Goal: Download file/media

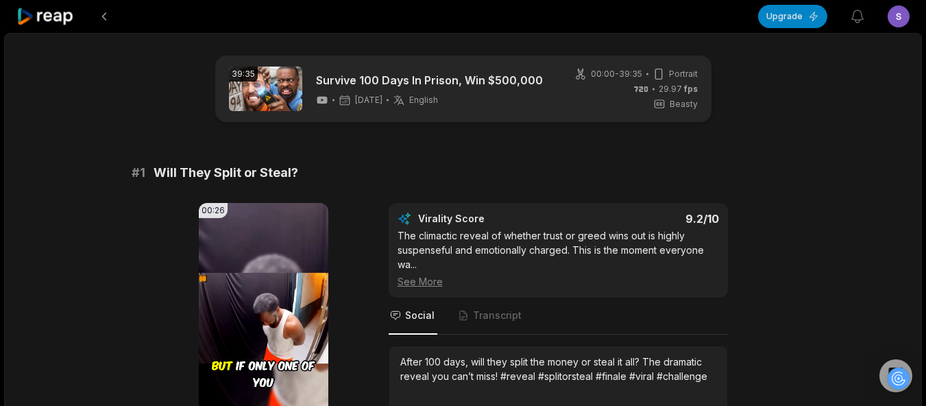
scroll to position [501, 0]
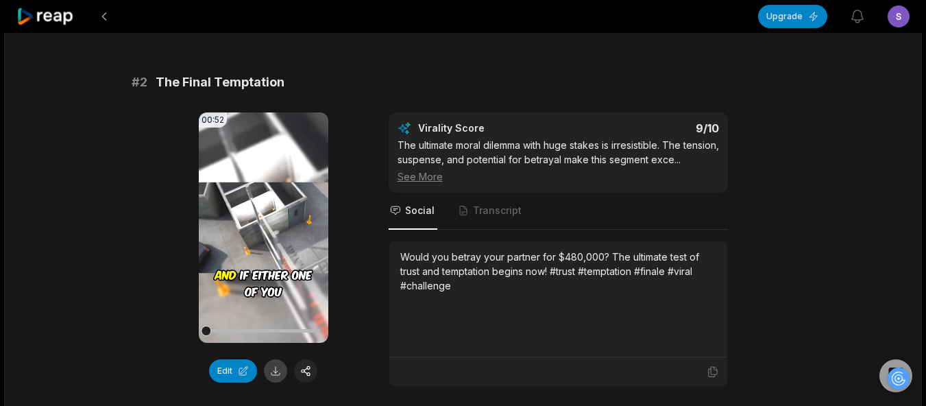
click at [277, 370] on button at bounding box center [275, 370] width 23 height 23
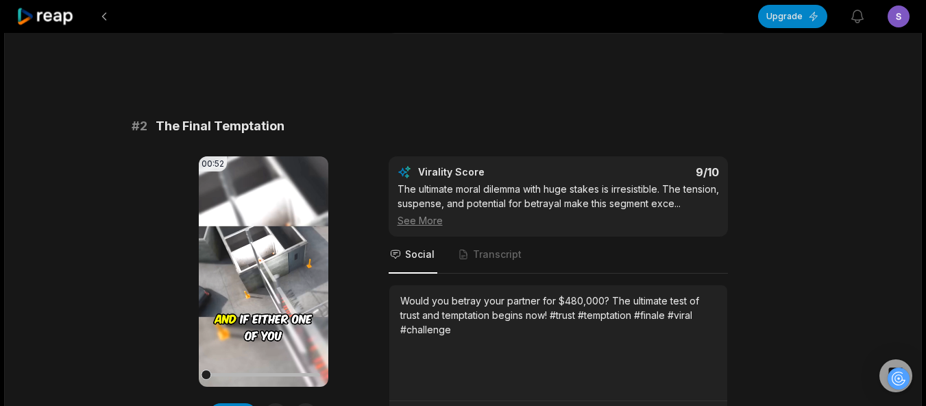
scroll to position [492, 0]
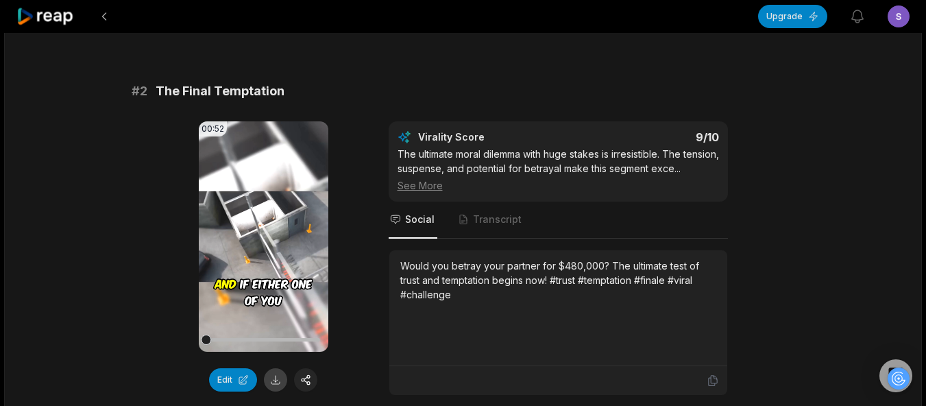
click at [278, 379] on button at bounding box center [275, 379] width 23 height 23
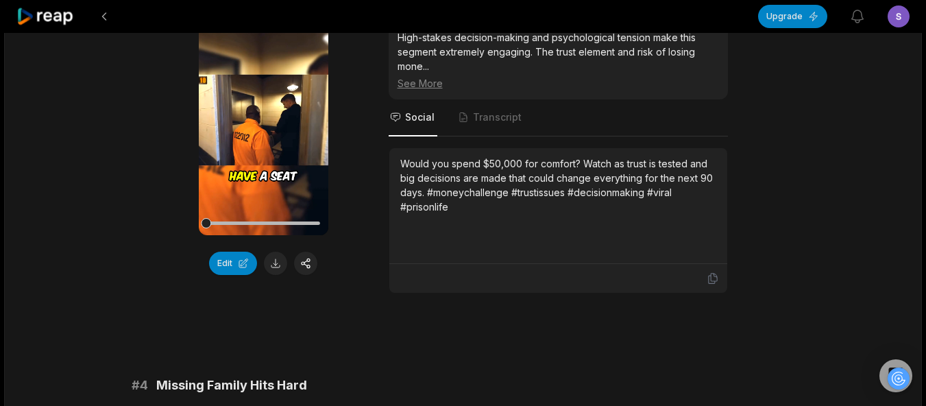
scroll to position [1045, 0]
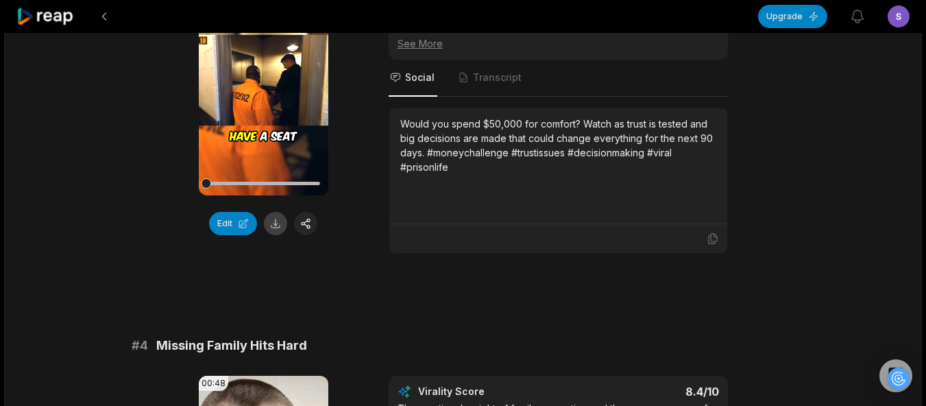
click at [274, 235] on button at bounding box center [275, 223] width 23 height 23
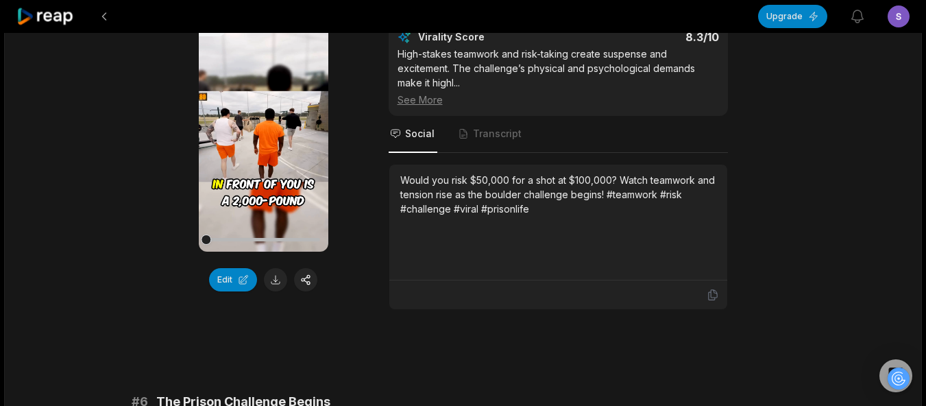
scroll to position [1849, 0]
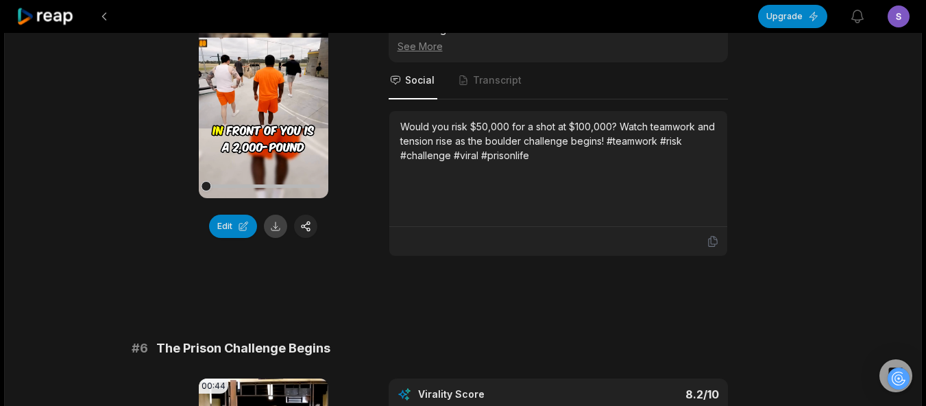
click at [278, 238] on button at bounding box center [275, 226] width 23 height 23
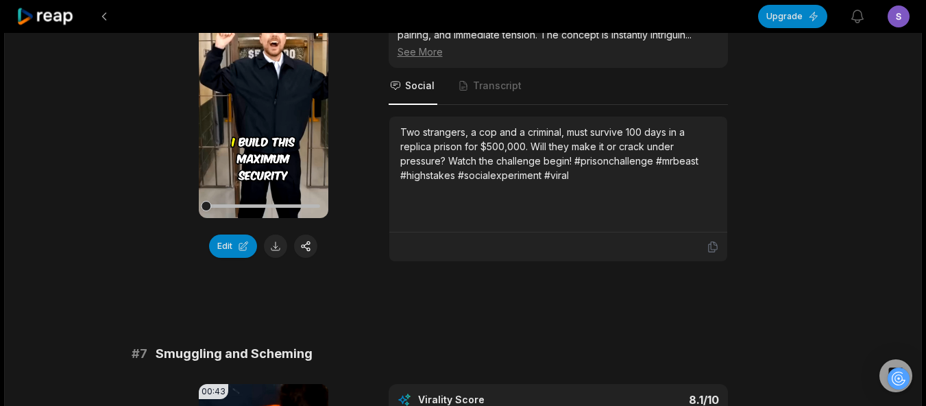
scroll to position [2241, 0]
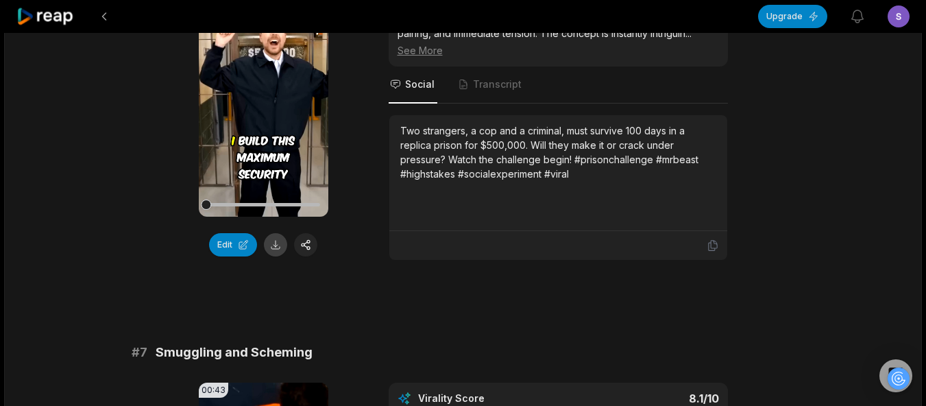
click at [272, 255] on button at bounding box center [275, 244] width 23 height 23
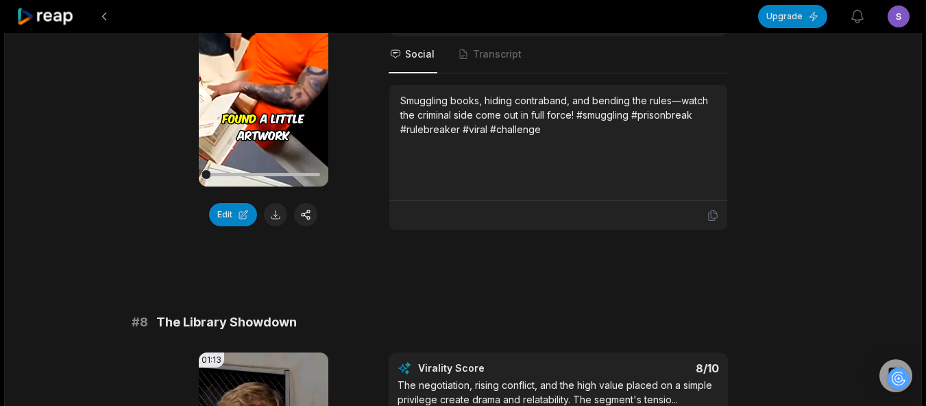
scroll to position [2670, 0]
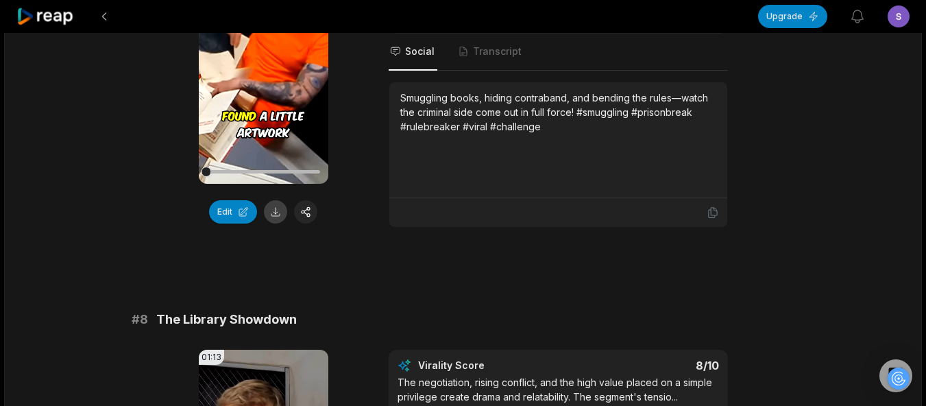
click at [275, 222] on button at bounding box center [275, 211] width 23 height 23
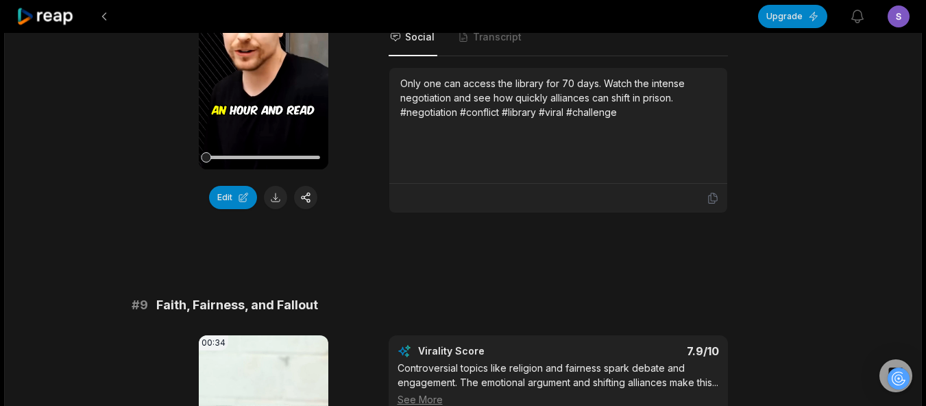
scroll to position [3082, 0]
click at [281, 208] on button at bounding box center [275, 196] width 23 height 23
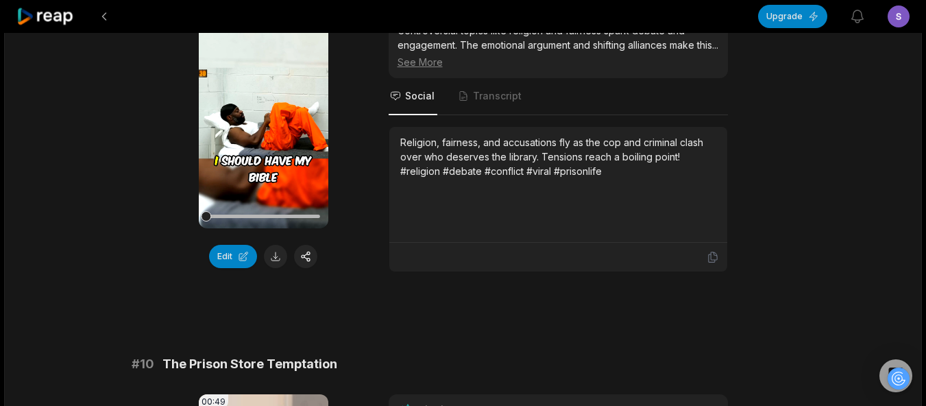
scroll to position [3423, 0]
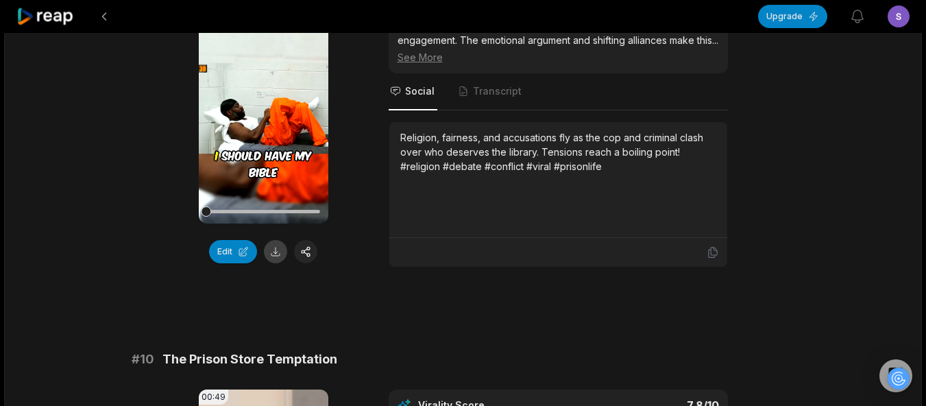
click at [275, 263] on button at bounding box center [275, 251] width 23 height 23
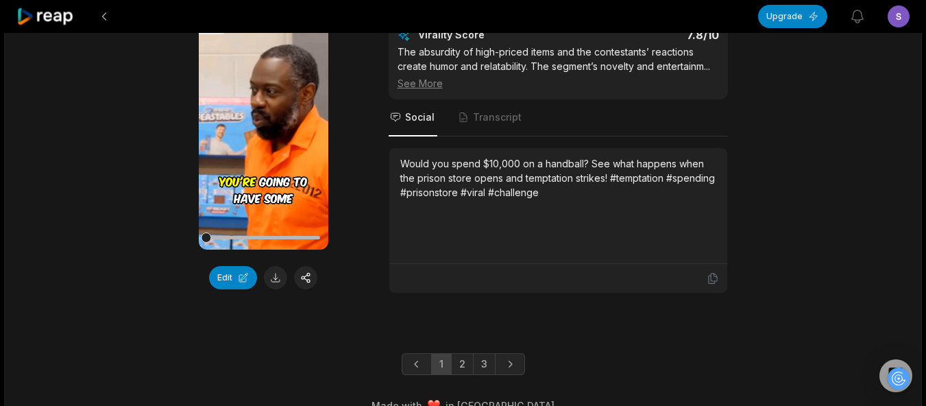
scroll to position [3846, 0]
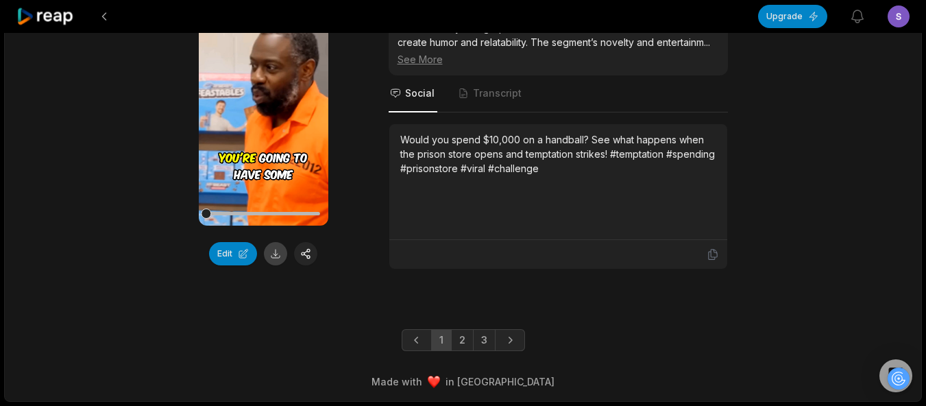
click at [276, 249] on button at bounding box center [275, 253] width 23 height 23
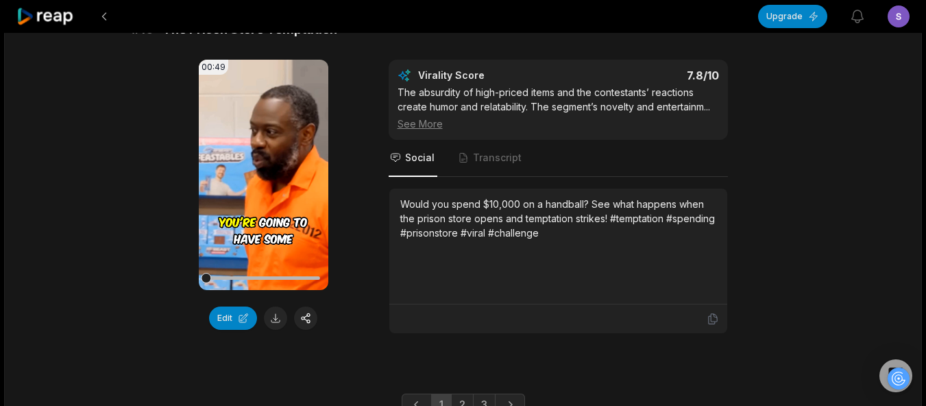
scroll to position [3727, 0]
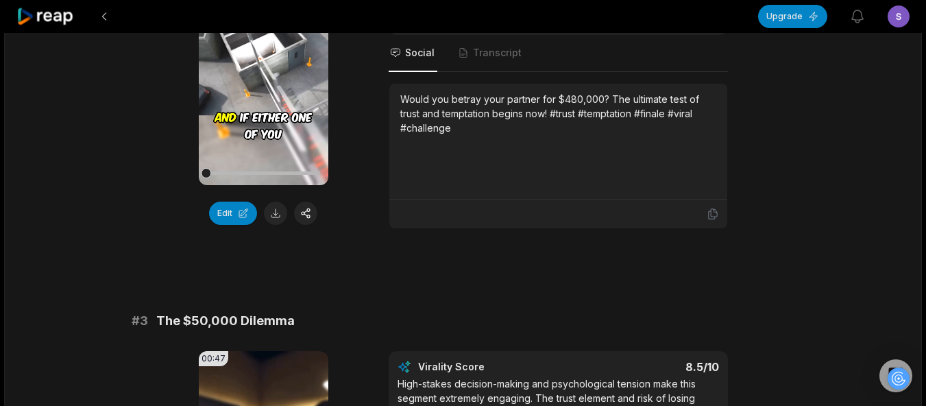
scroll to position [719, 0]
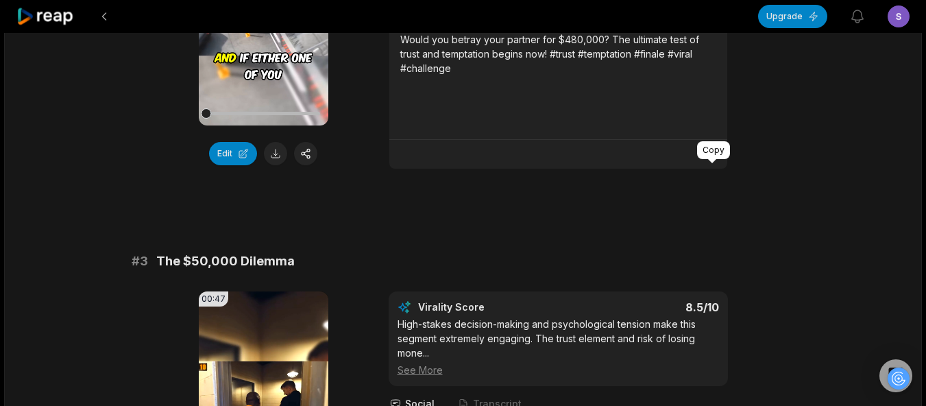
click at [709, 160] on icon at bounding box center [713, 154] width 12 height 12
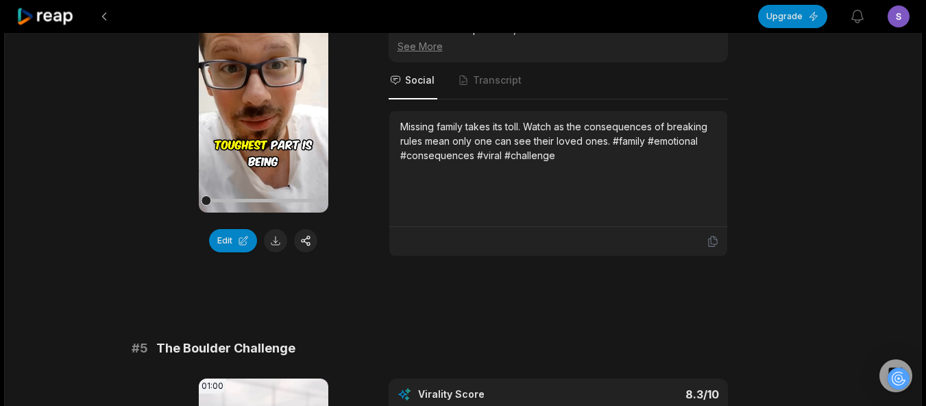
scroll to position [1440, 0]
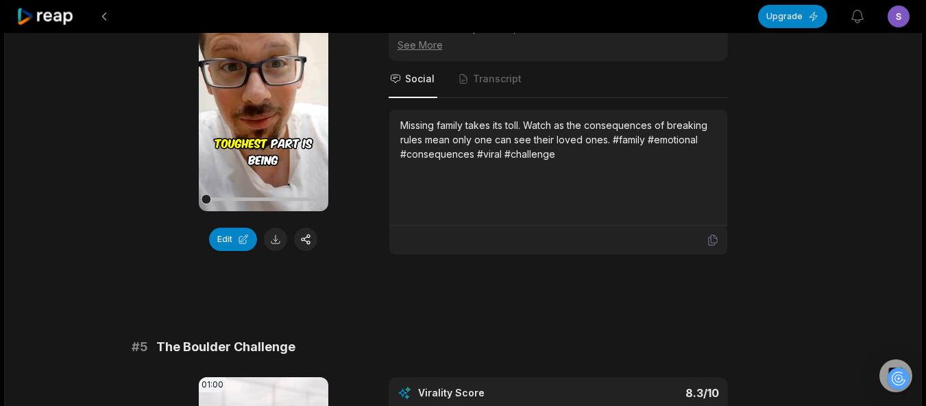
click at [708, 246] on div at bounding box center [558, 240] width 338 height 29
click at [713, 246] on icon at bounding box center [713, 240] width 12 height 12
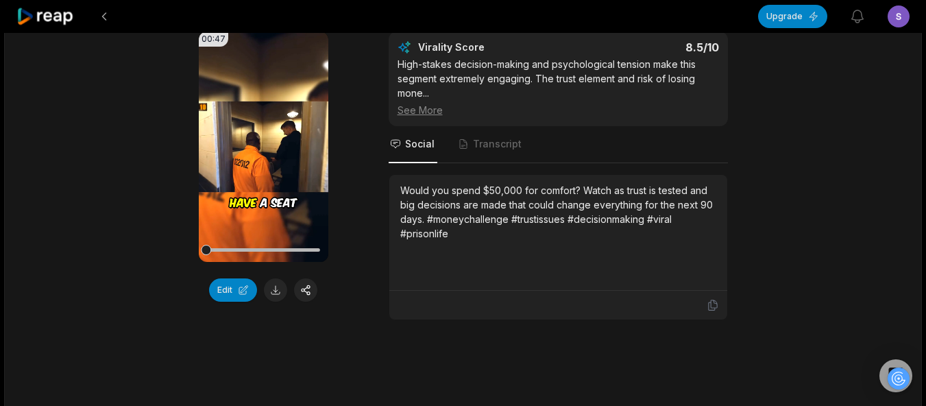
scroll to position [1014, 0]
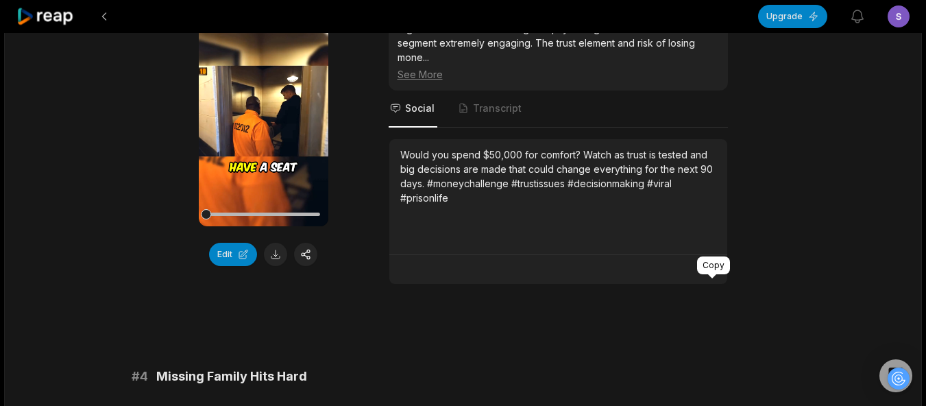
click at [712, 275] on icon at bounding box center [712, 270] width 8 height 10
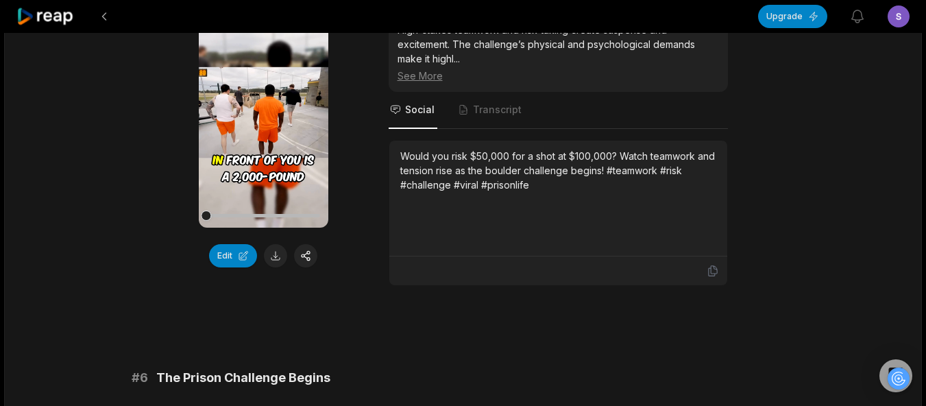
scroll to position [1848, 0]
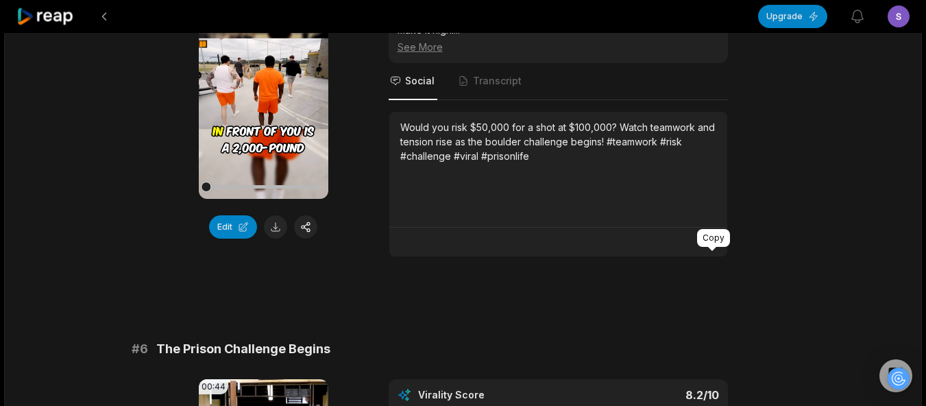
click at [710, 248] on icon at bounding box center [713, 242] width 12 height 12
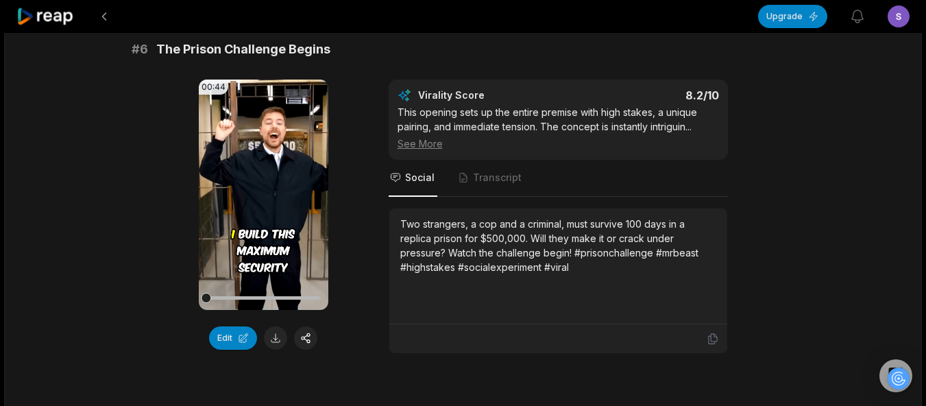
scroll to position [2153, 0]
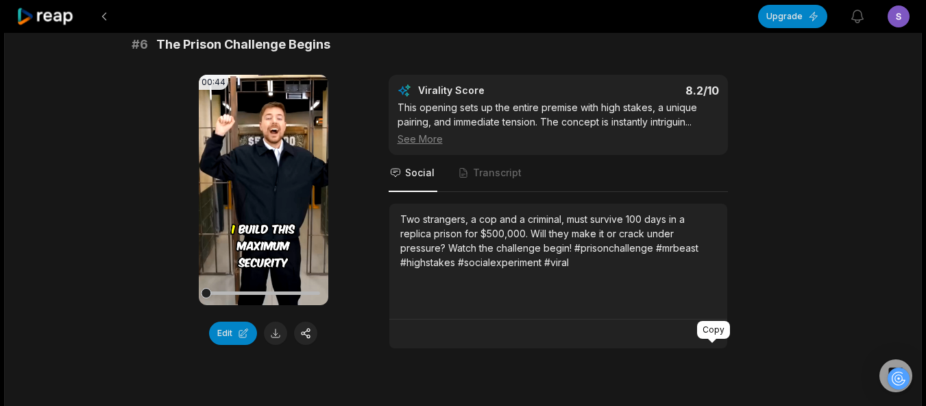
click at [712, 340] on icon at bounding box center [713, 334] width 12 height 12
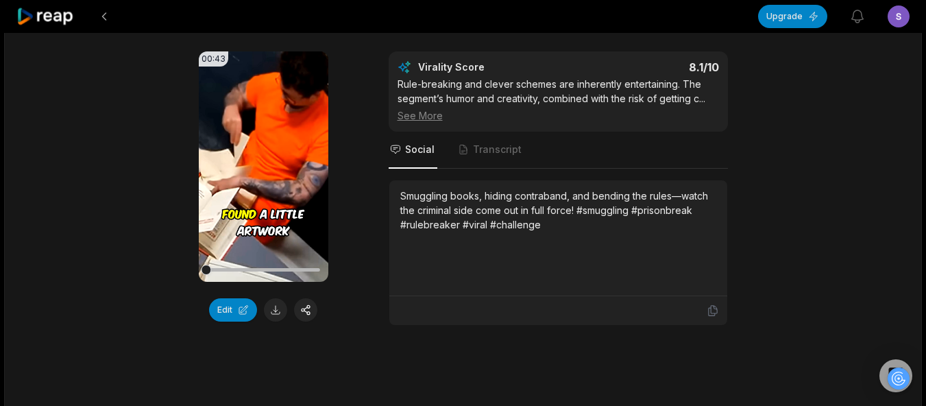
scroll to position [2573, 0]
click at [712, 317] on div at bounding box center [558, 309] width 338 height 29
click at [712, 316] on icon at bounding box center [713, 310] width 12 height 12
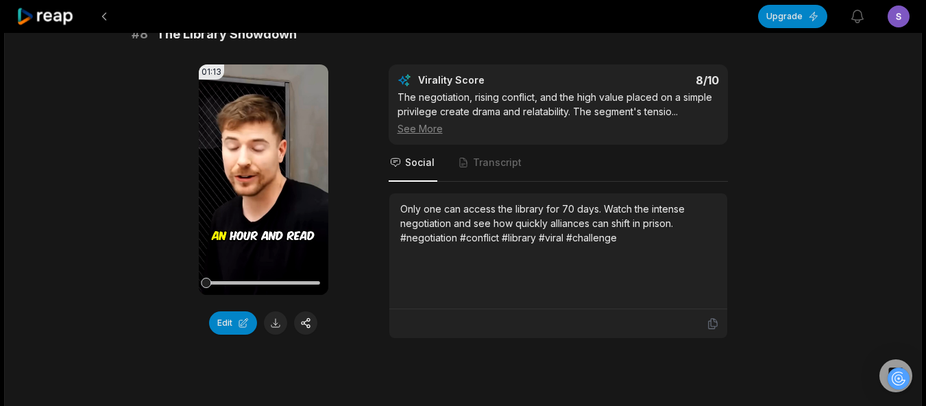
scroll to position [2958, 0]
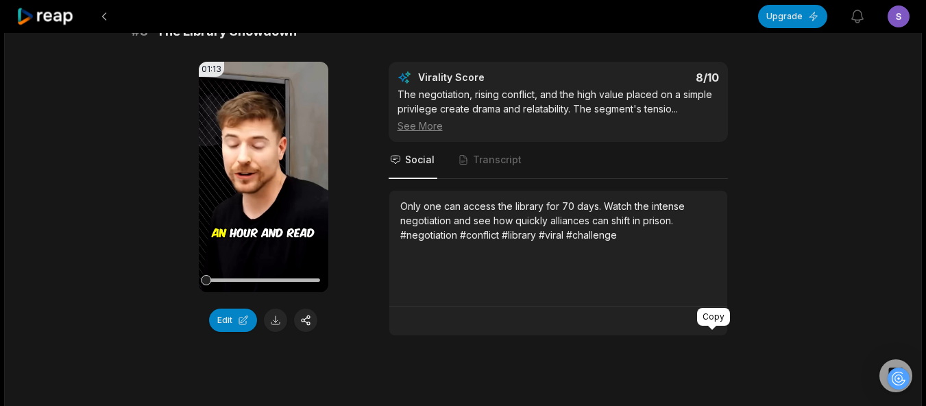
click at [714, 326] on icon at bounding box center [712, 321] width 8 height 10
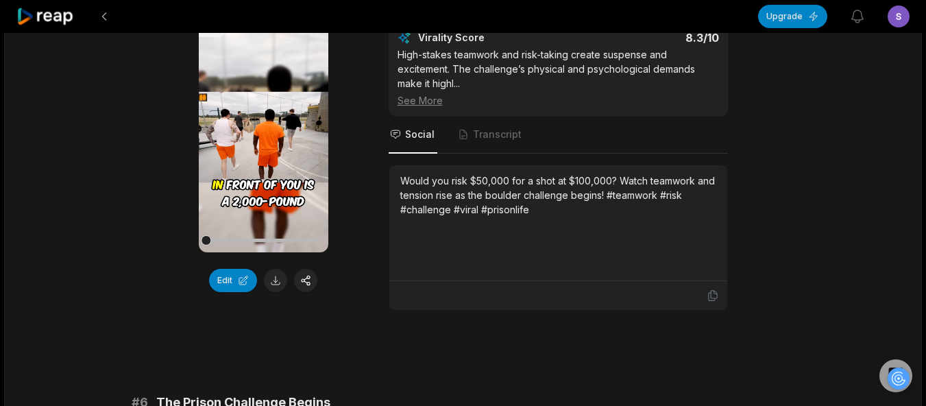
scroll to position [1805, 0]
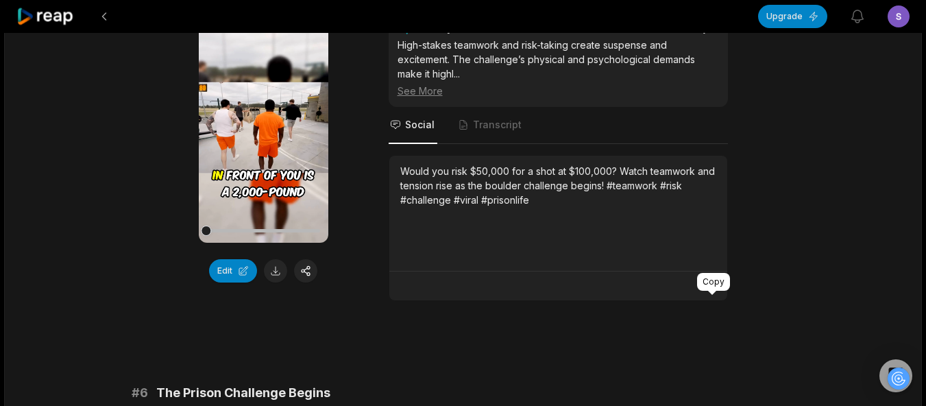
click at [716, 292] on icon at bounding box center [713, 286] width 12 height 12
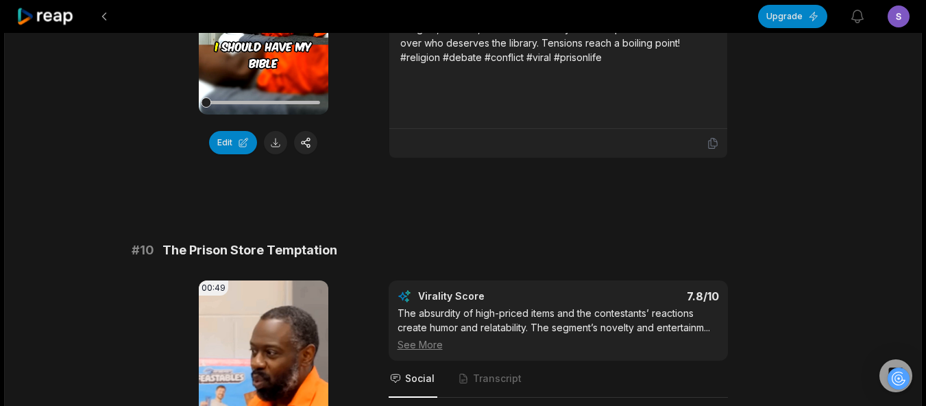
scroll to position [3508, 0]
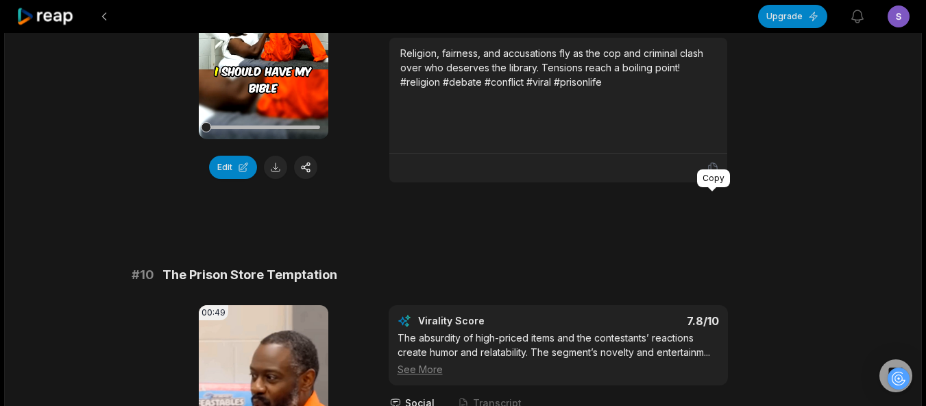
click at [711, 173] on icon at bounding box center [712, 168] width 8 height 10
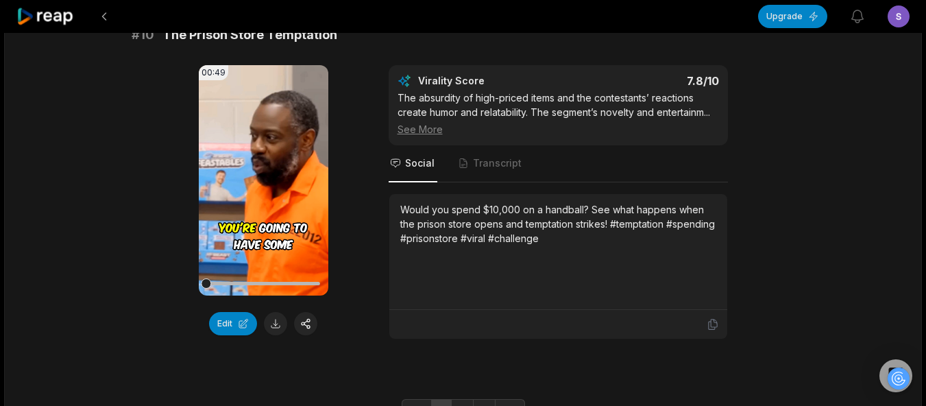
scroll to position [3846, 0]
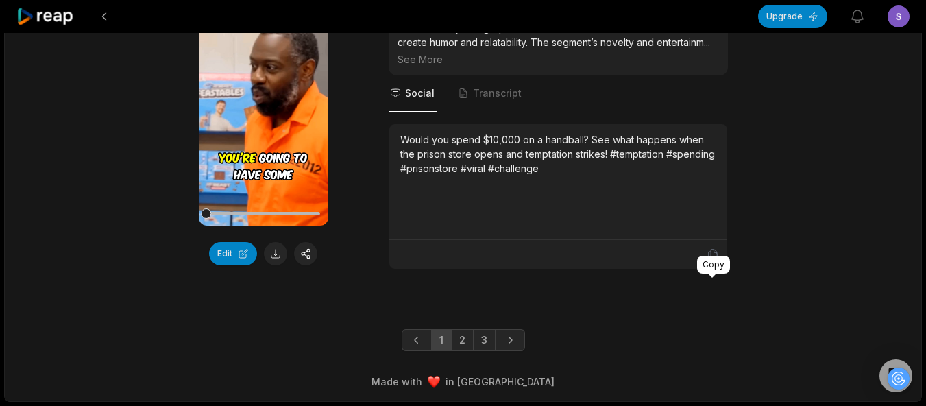
click at [718, 252] on icon at bounding box center [713, 254] width 12 height 12
